Goal: Book appointment/travel/reservation

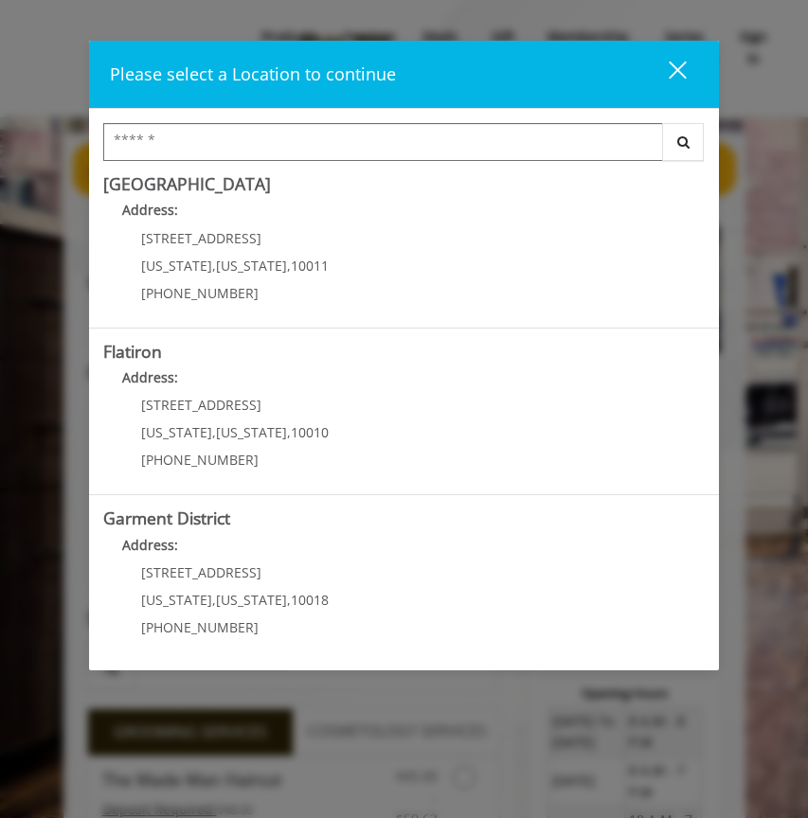
scroll to position [345, 0]
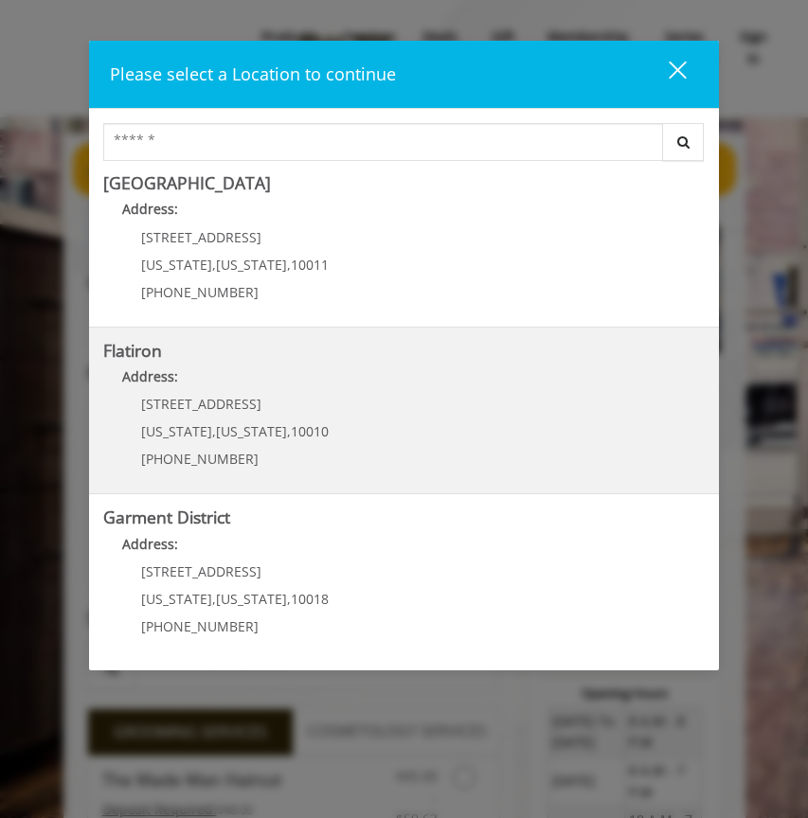
click at [322, 410] on "Flatiron Address: [STREET_ADDRESS][US_STATE][US_STATE] (917) 475-1765" at bounding box center [403, 411] width 601 height 138
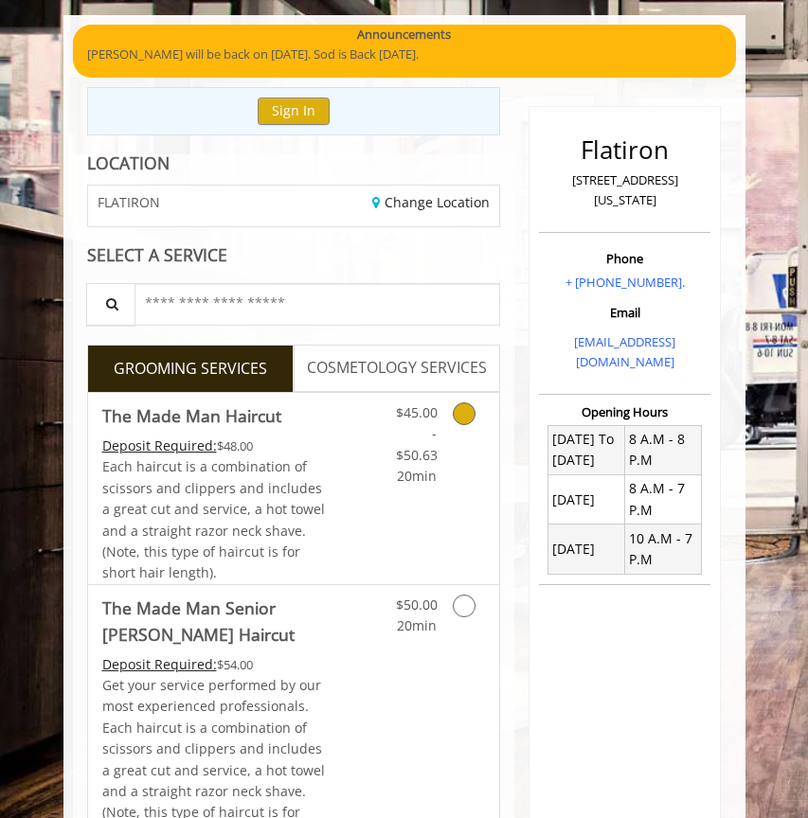
click at [387, 436] on div "$45.00 - $50.63 20min" at bounding box center [416, 440] width 68 height 95
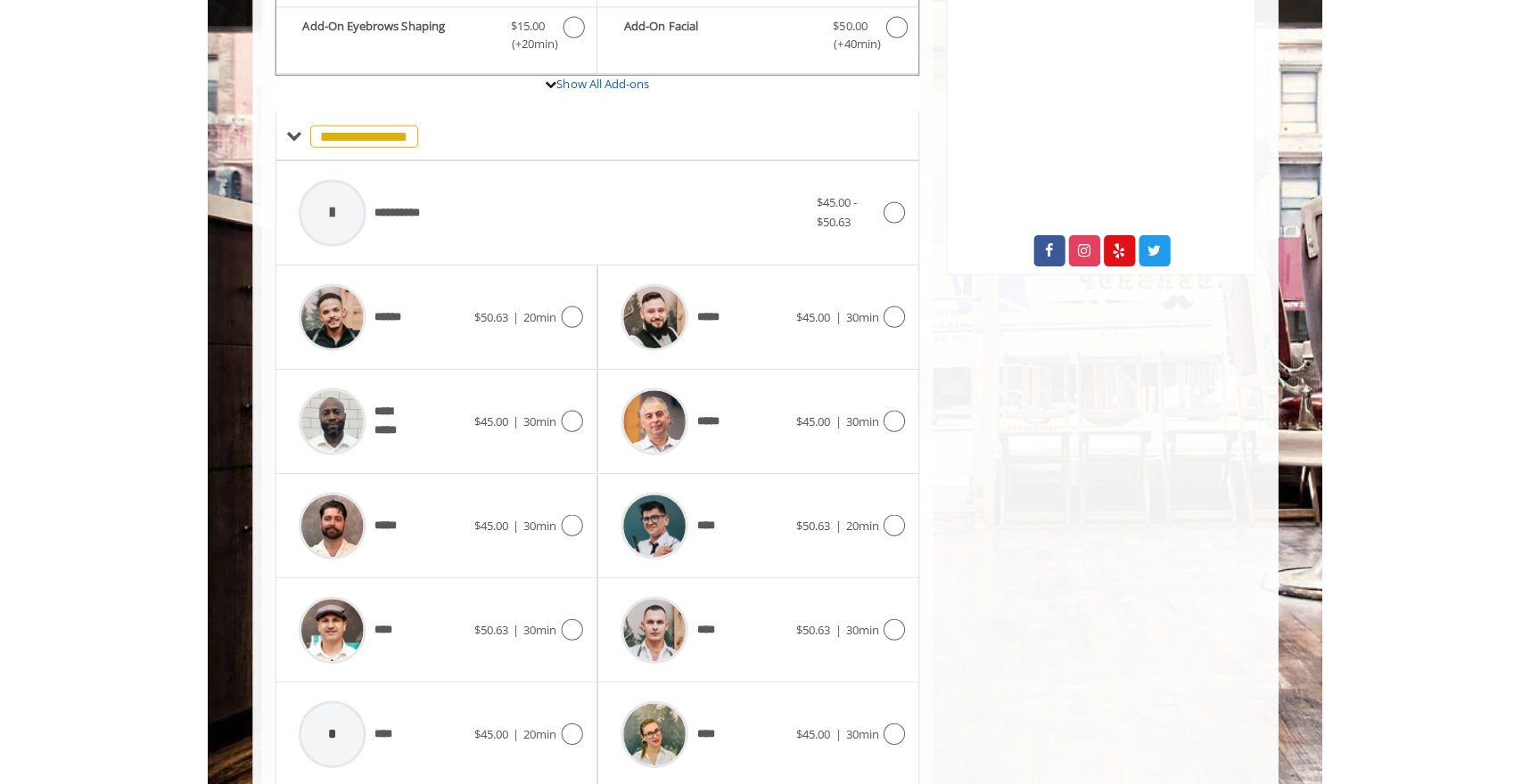
scroll to position [624, 0]
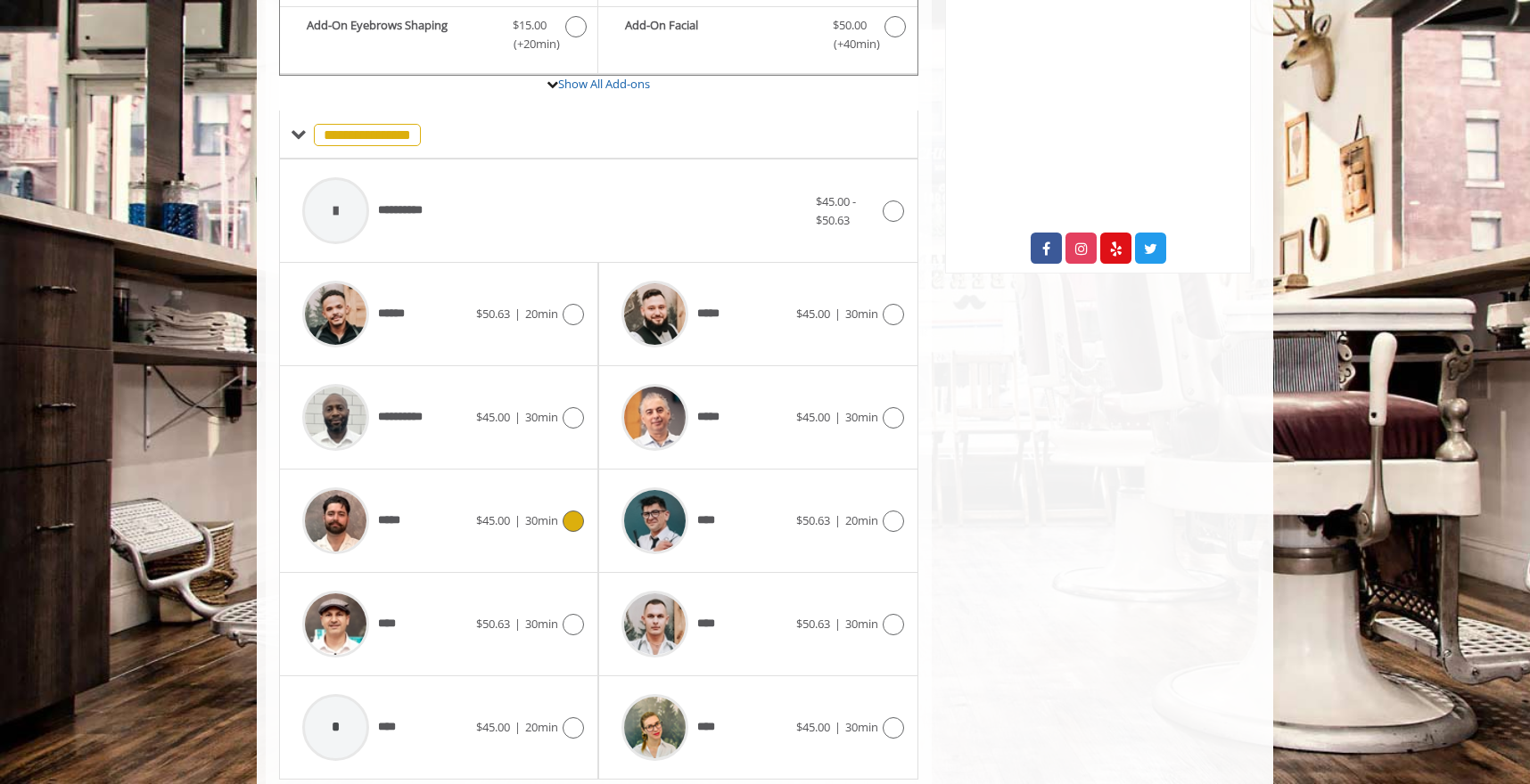
click at [457, 530] on div "*****" at bounding box center [385, 521] width 183 height 85
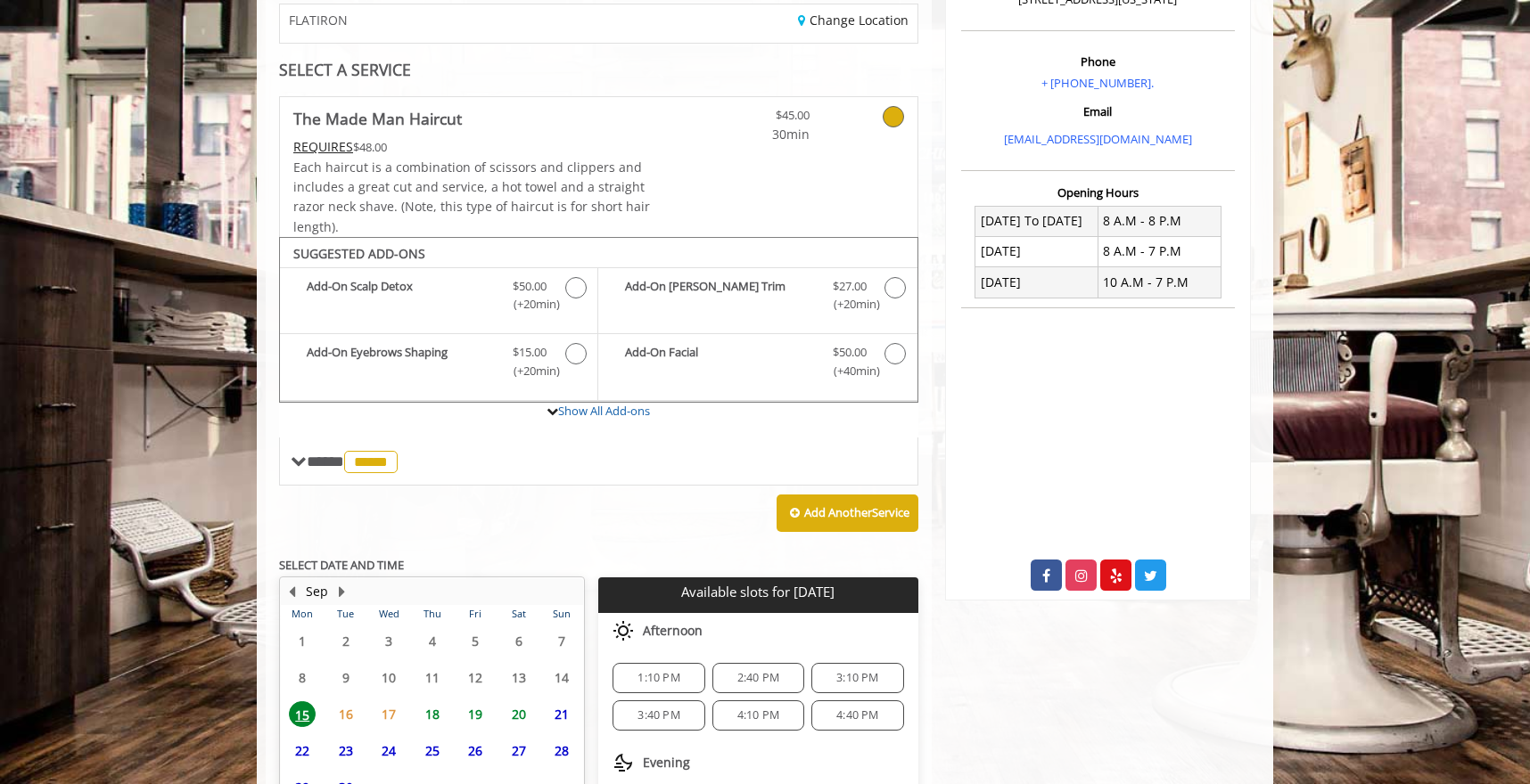
scroll to position [468, 0]
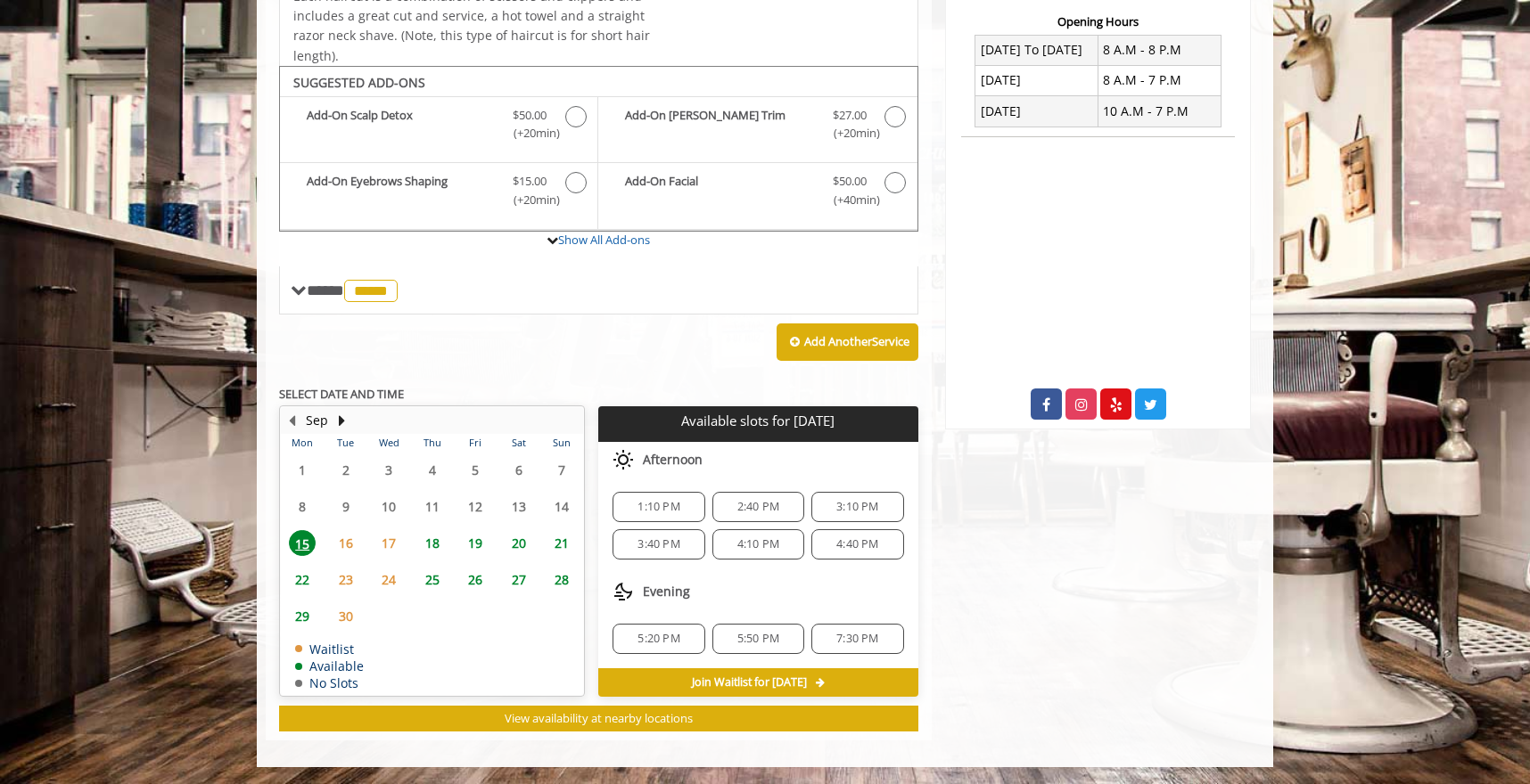
click at [760, 553] on div "4:40 PM" at bounding box center [858, 545] width 92 height 30
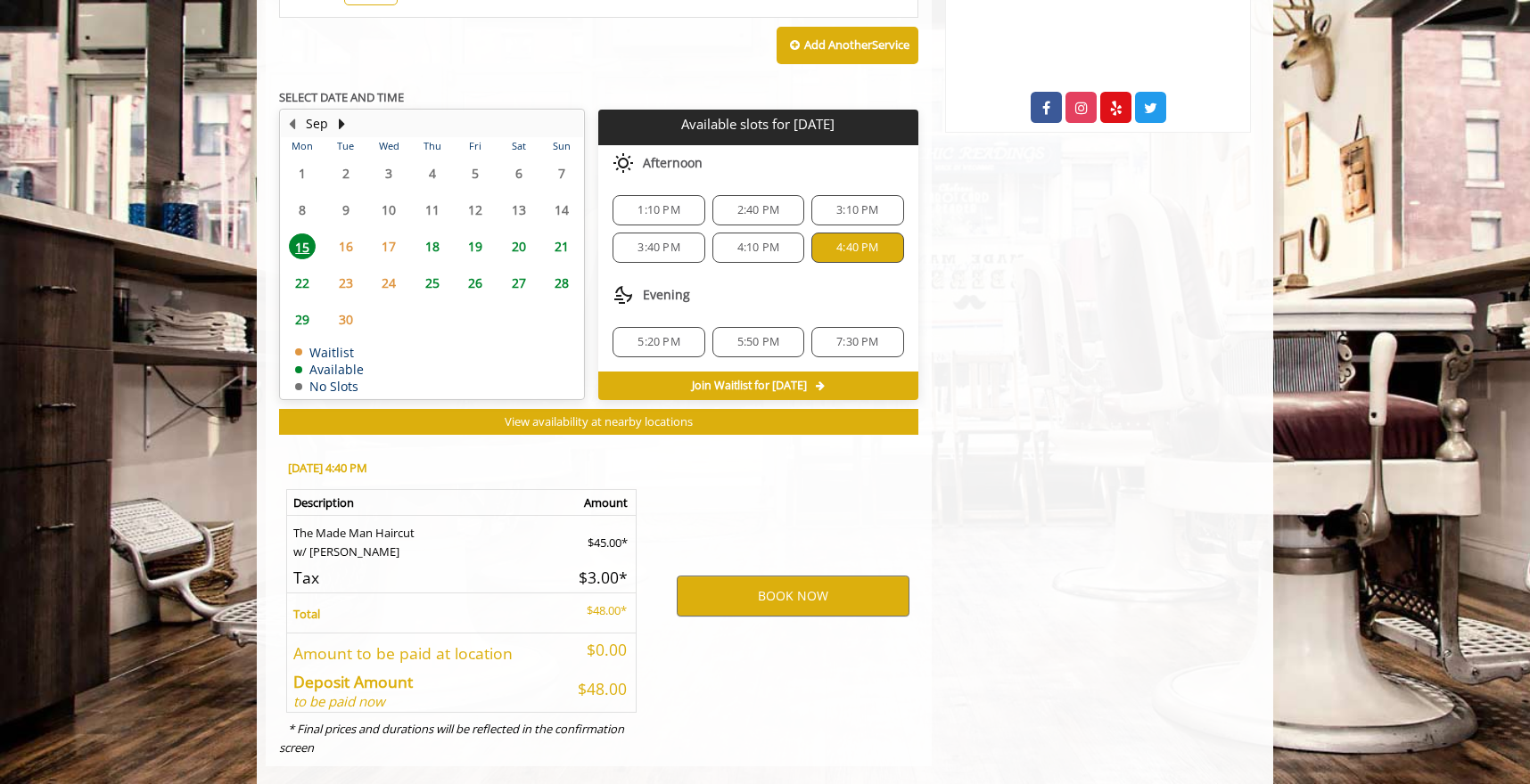
scroll to position [790, 0]
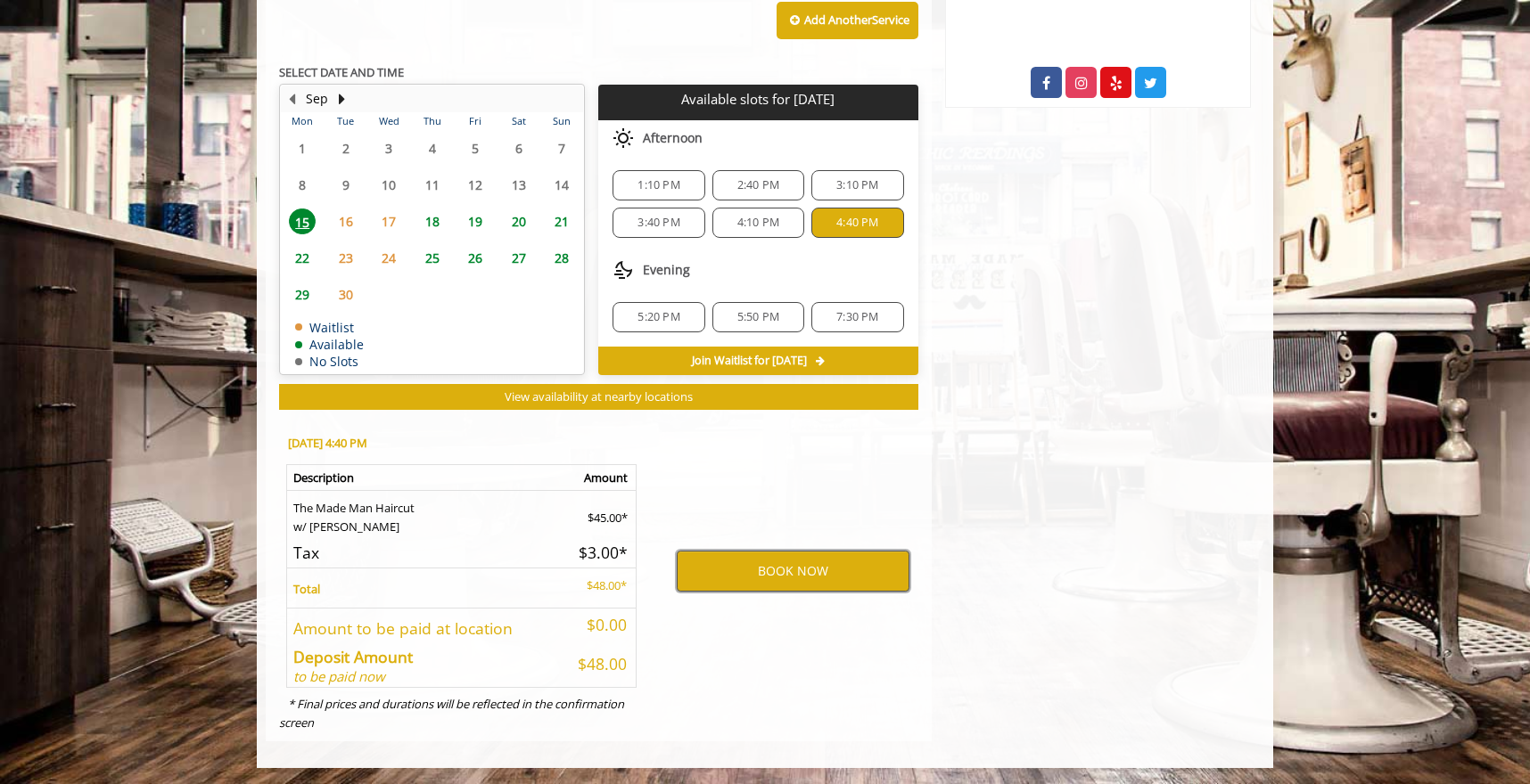
click at [760, 583] on button "BOOK NOW" at bounding box center [793, 571] width 233 height 41
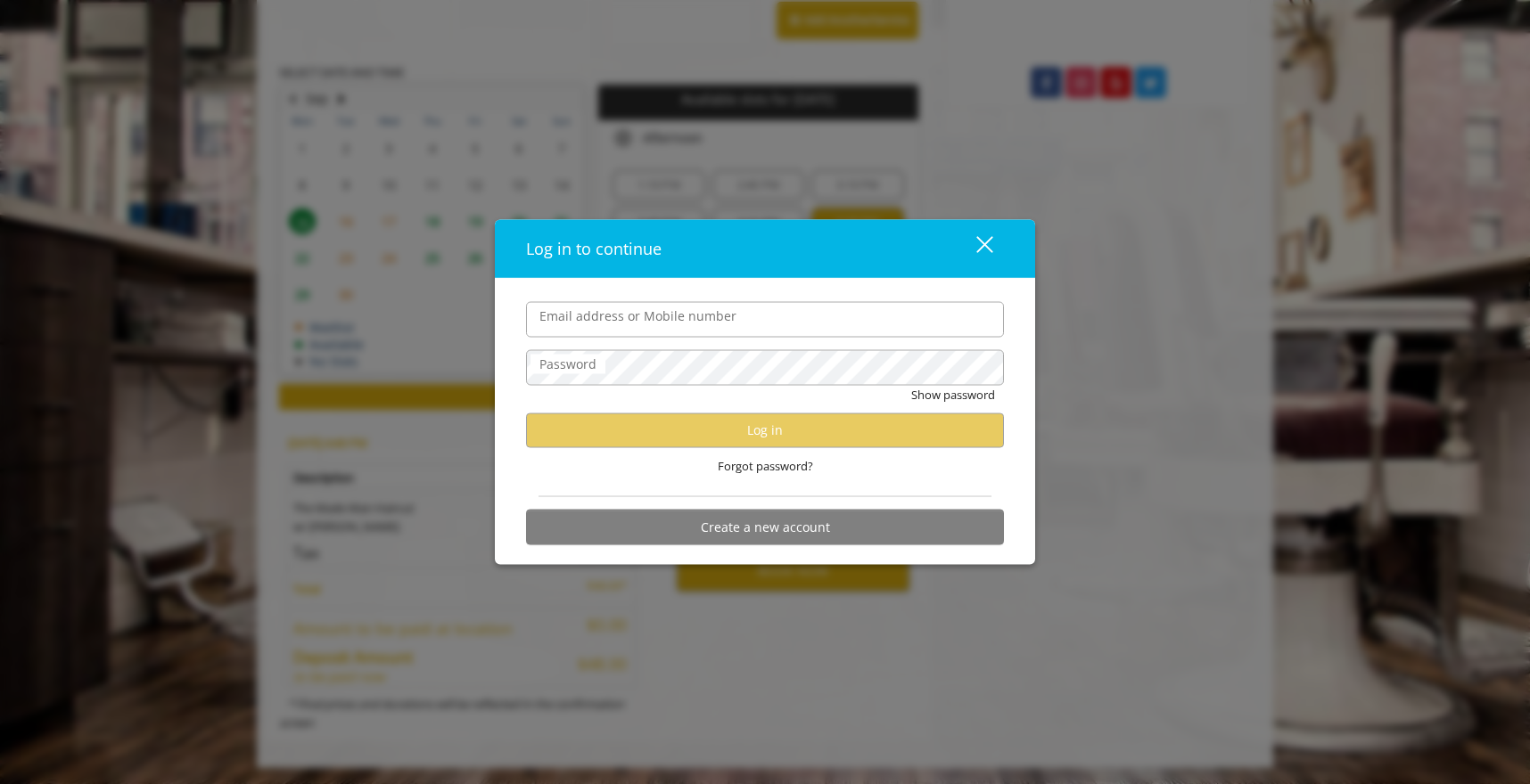
click at [607, 323] on input "Email address or Mobile number" at bounding box center [765, 319] width 478 height 36
type input "**********"
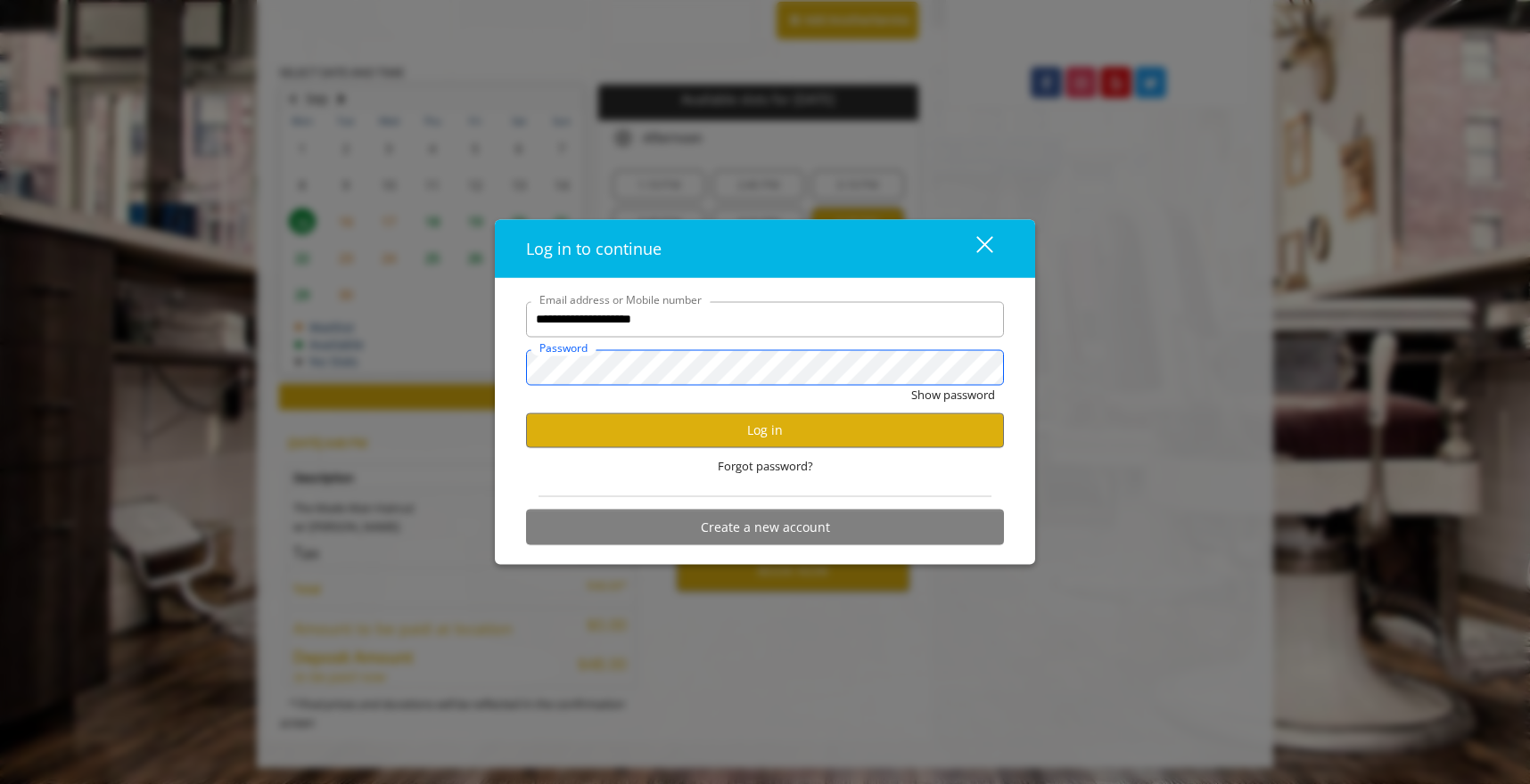
click at [760, 385] on button "Show password" at bounding box center [953, 394] width 84 height 19
click at [760, 424] on button "Log in" at bounding box center [765, 430] width 478 height 35
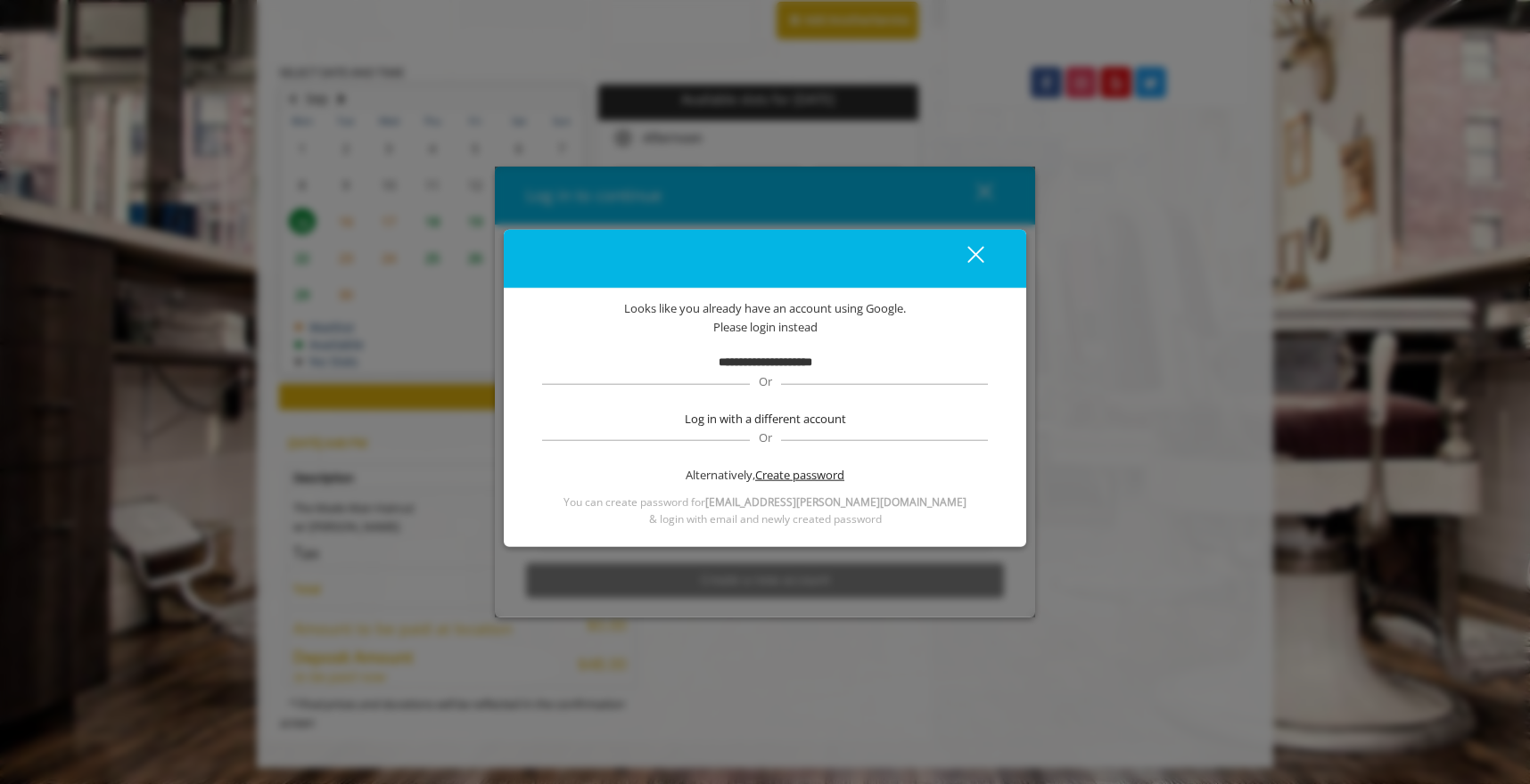
click at [760, 472] on span "Create password" at bounding box center [799, 475] width 89 height 19
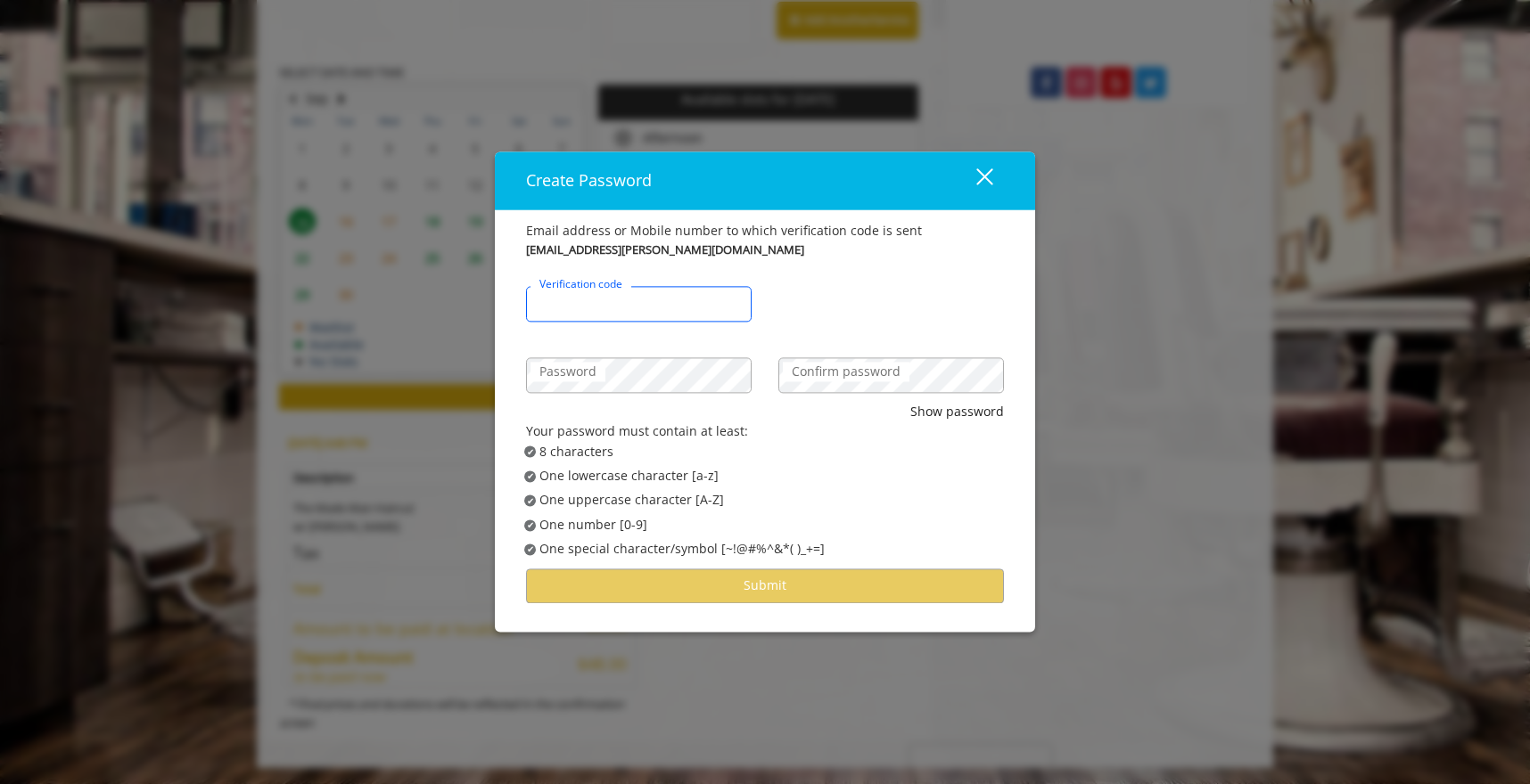
click at [656, 305] on input "Verification code" at bounding box center [639, 304] width 226 height 36
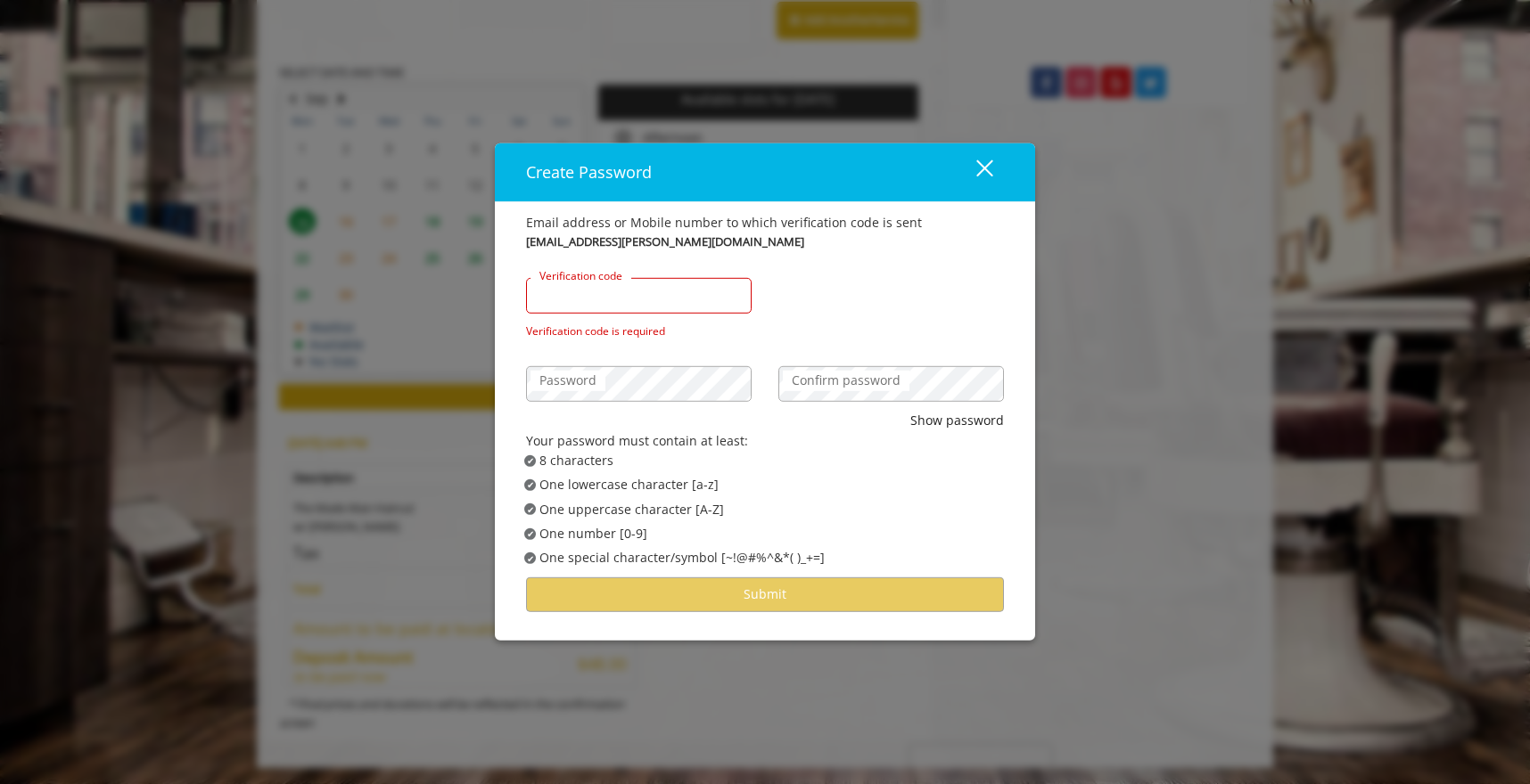
click at [601, 296] on input "Verification code" at bounding box center [639, 296] width 226 height 36
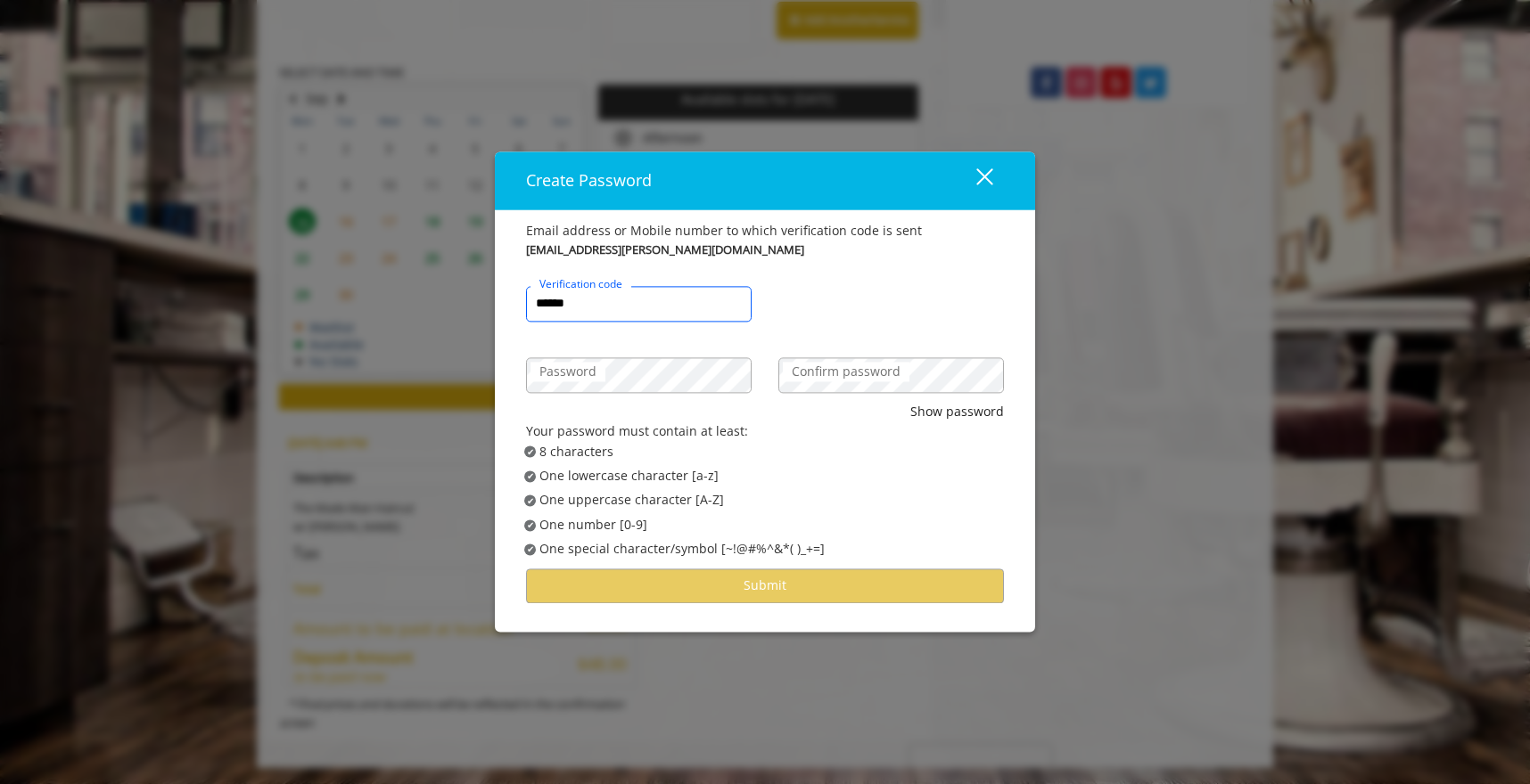
type input "******"
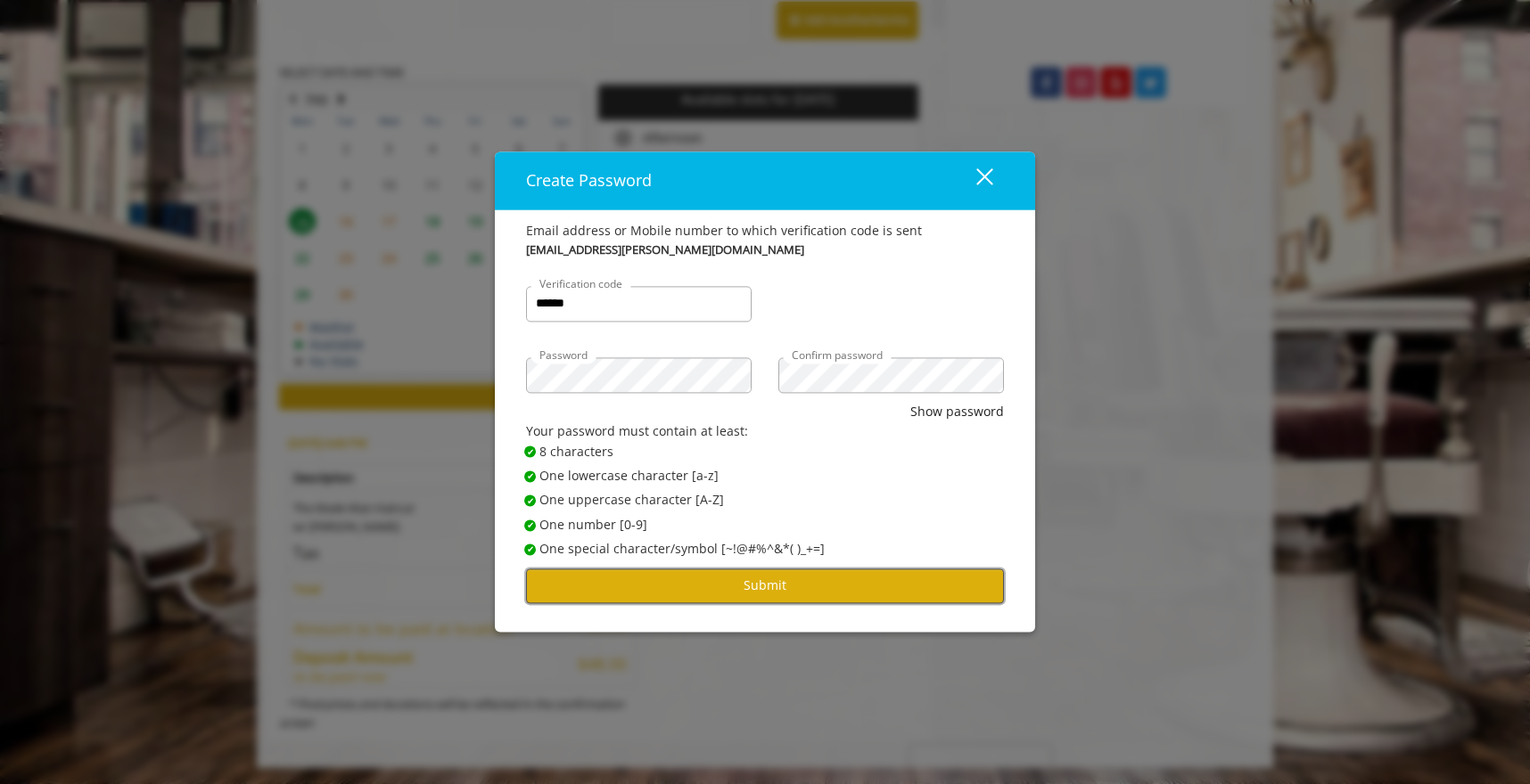
click at [700, 584] on button "Submit" at bounding box center [765, 585] width 478 height 35
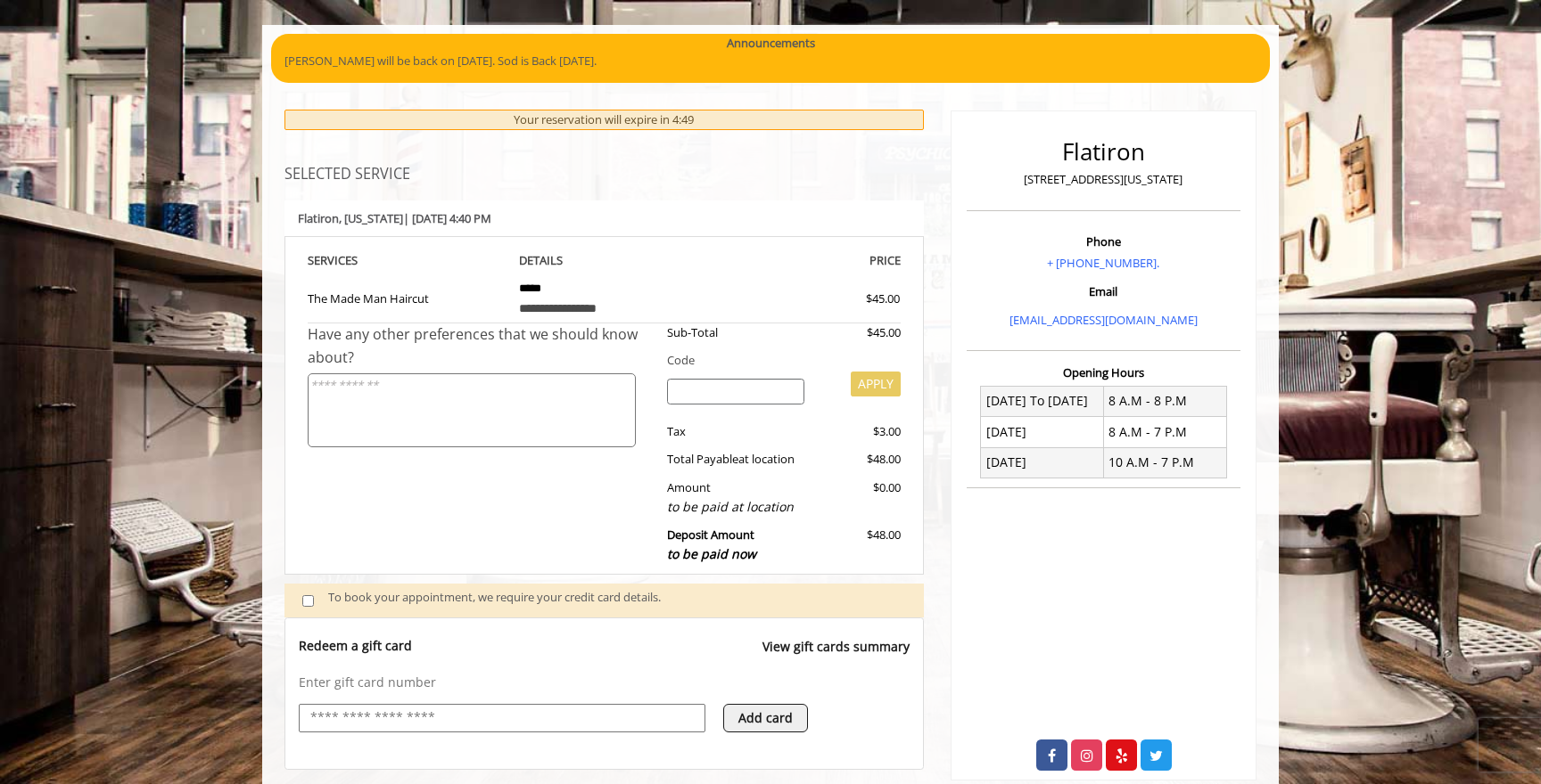
scroll to position [207, 0]
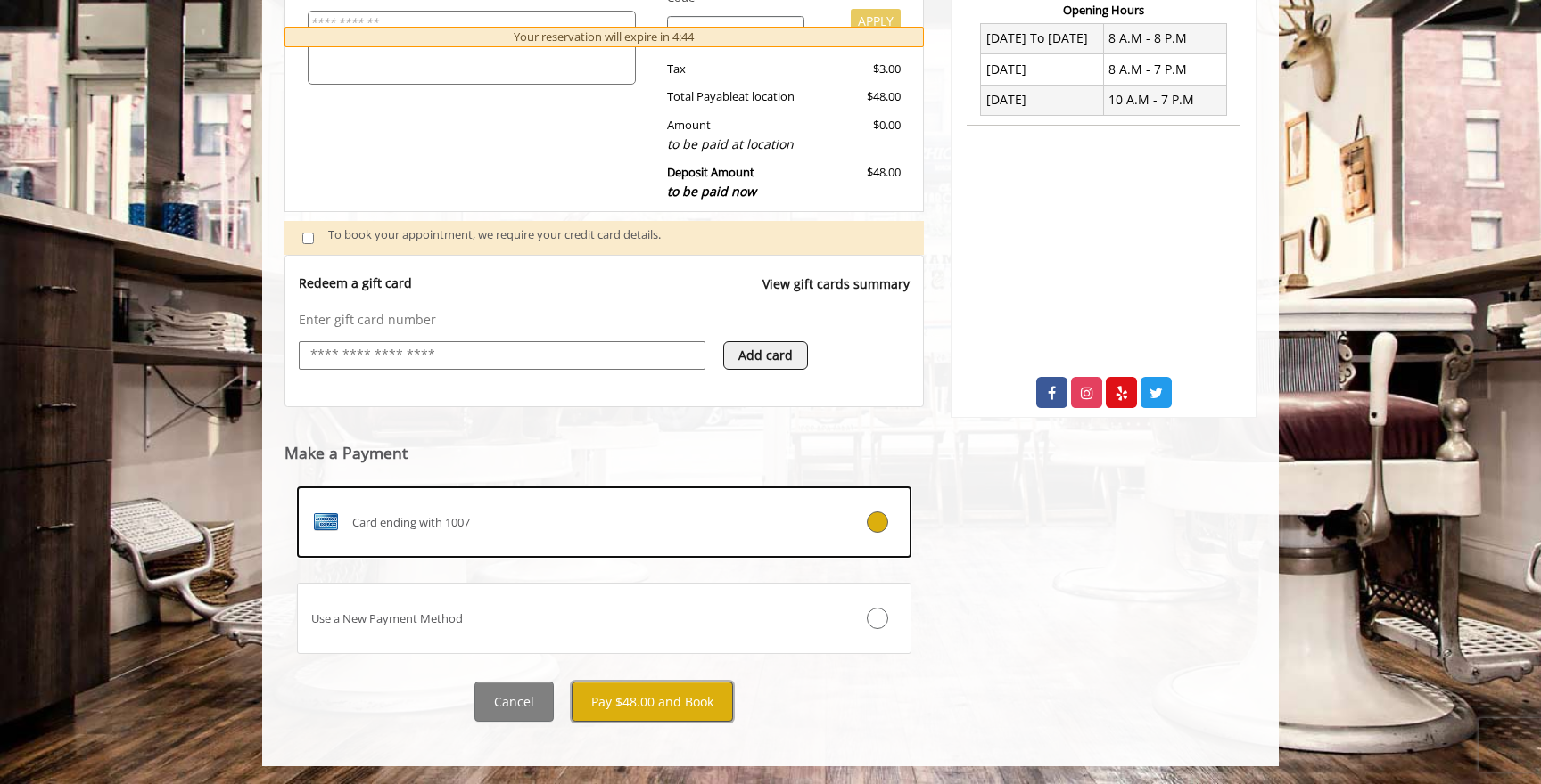
click at [663, 699] on button "Pay $48.00 and Book" at bounding box center [651, 702] width 161 height 40
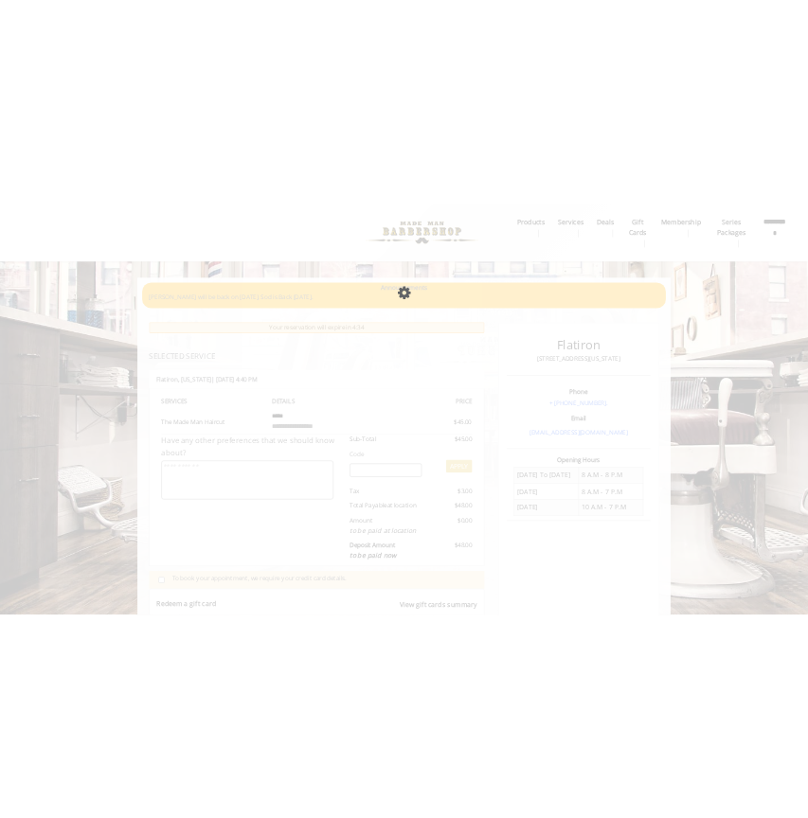
scroll to position [0, 0]
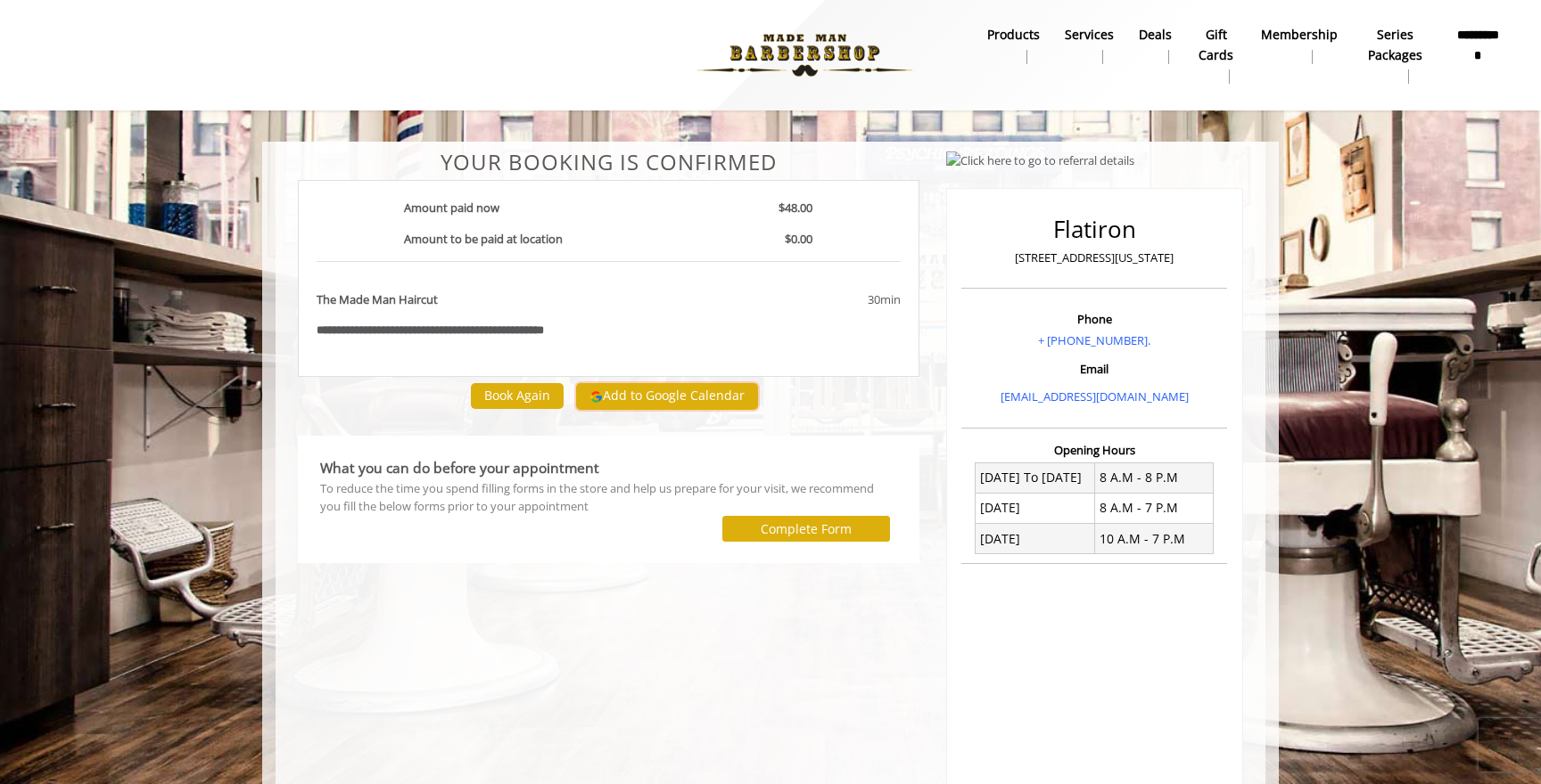
click at [689, 390] on button "Add to Google Calendar" at bounding box center [666, 396] width 182 height 26
